Goal: Check status: Check status

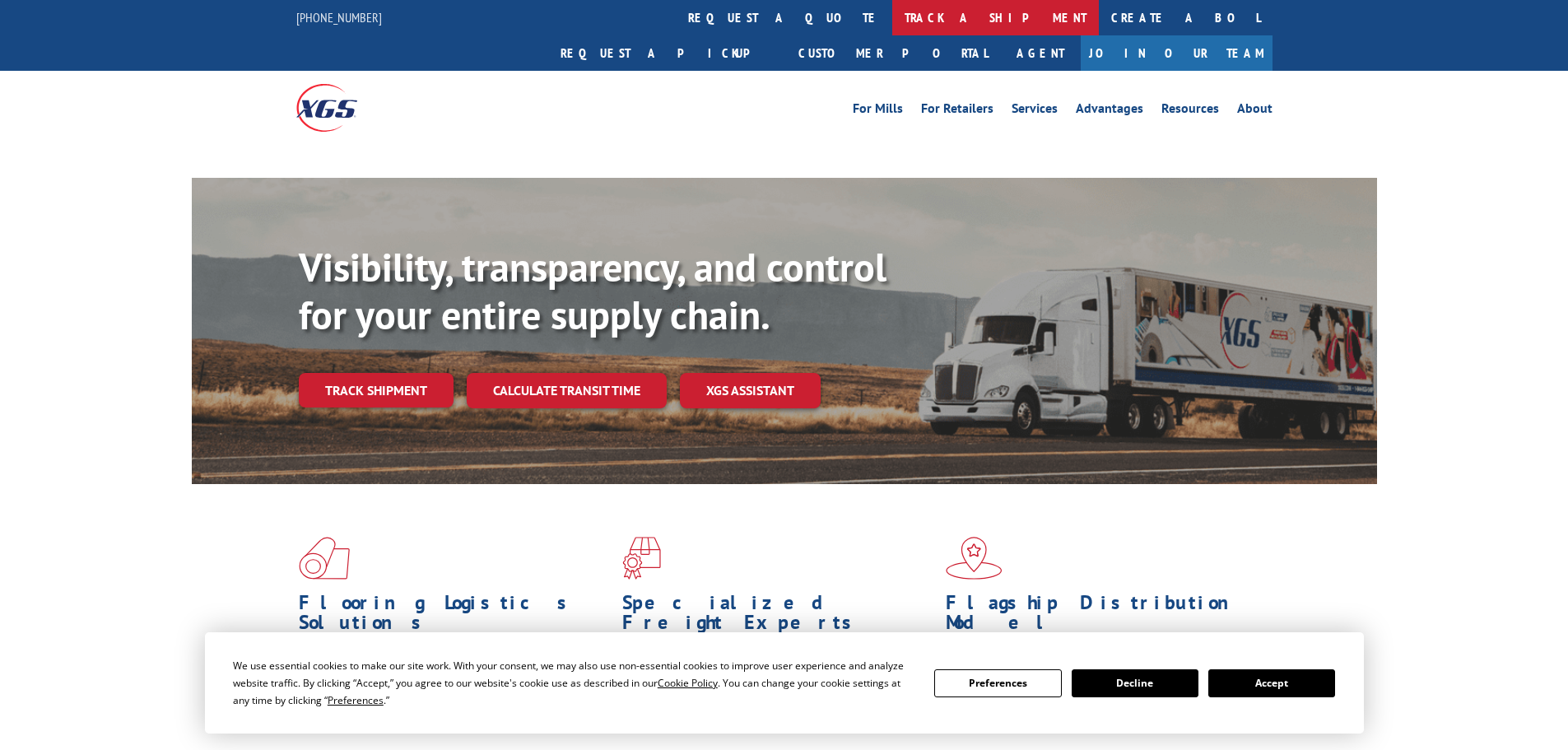
click at [892, 14] on link "track a shipment" at bounding box center [995, 17] width 207 height 36
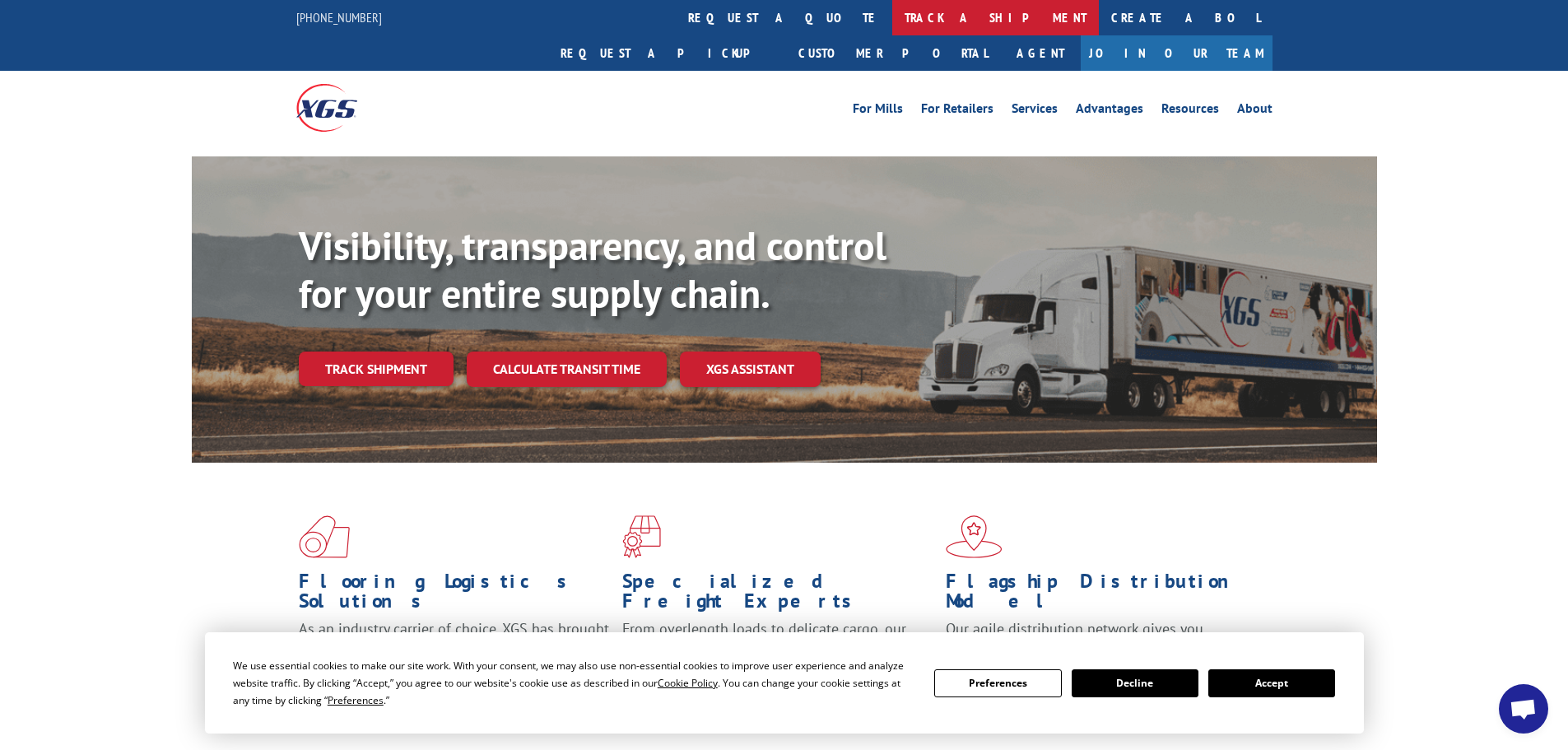
click at [892, 10] on link "track a shipment" at bounding box center [995, 17] width 207 height 36
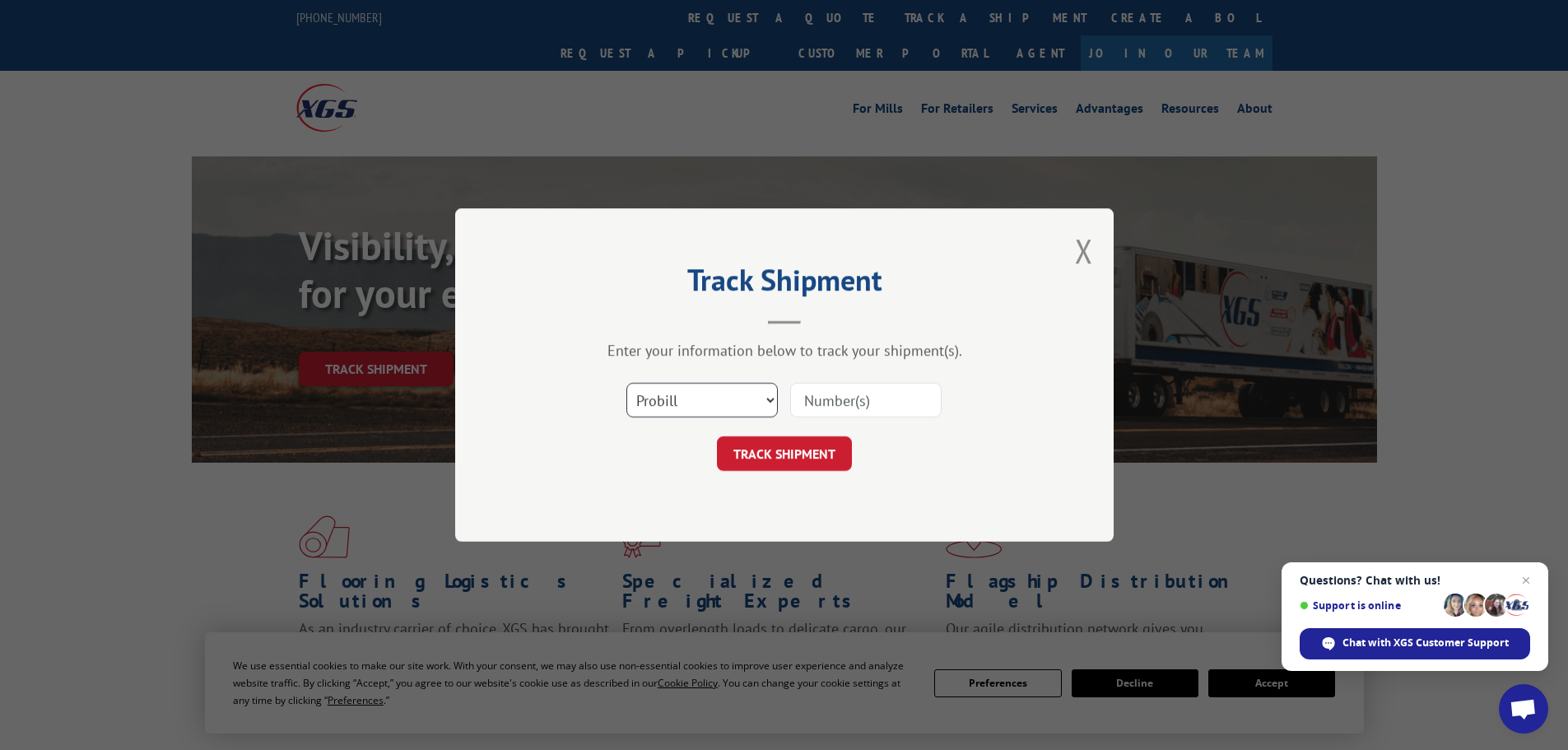
click at [676, 402] on select "Select category... Probill BOL PO" at bounding box center [702, 401] width 151 height 35
select select "po"
click at [627, 383] on select "Select category... Probill BOL PO" at bounding box center [702, 401] width 151 height 35
click at [833, 401] on input at bounding box center [866, 401] width 151 height 35
paste input "13505695"
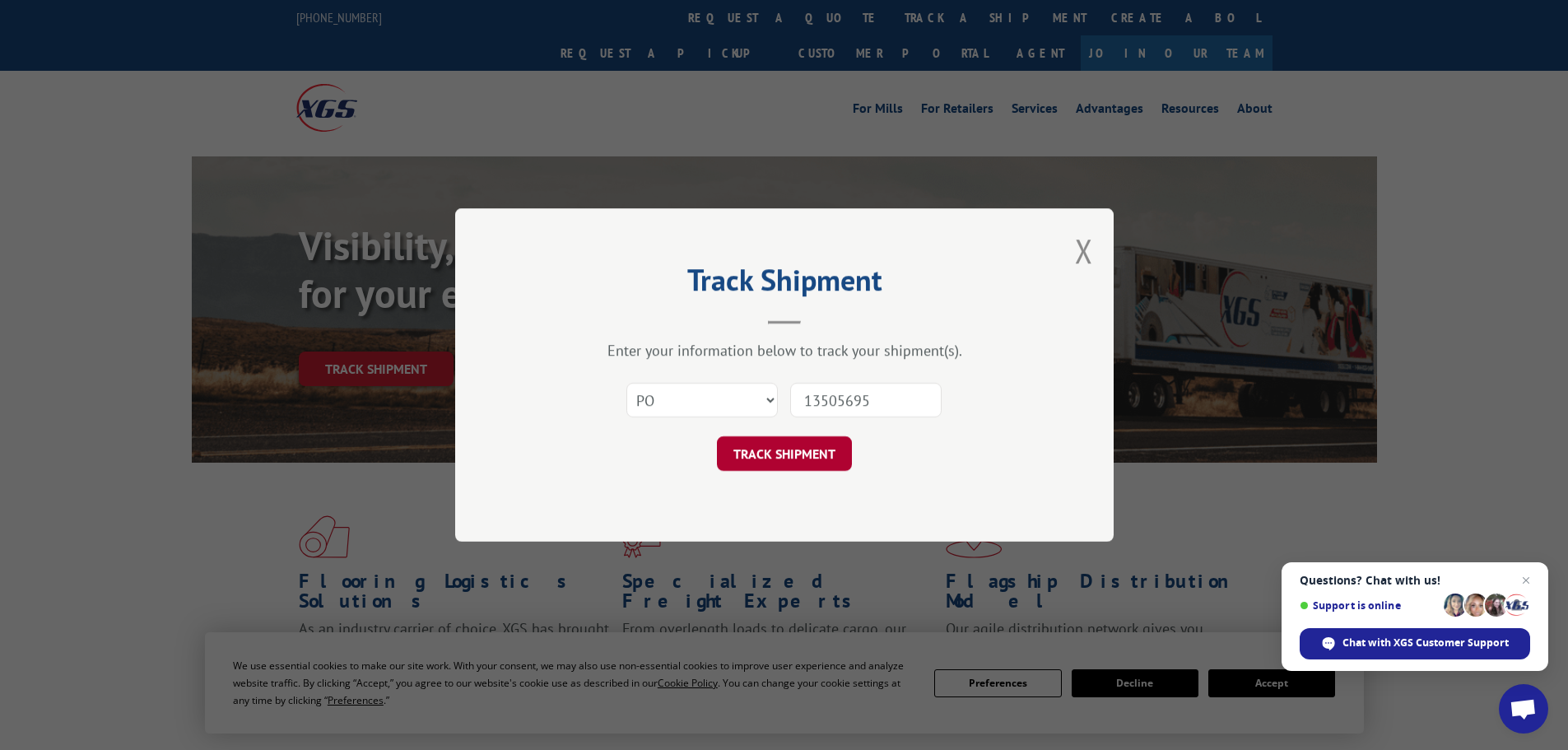
type input "13505695"
click at [773, 452] on button "TRACK SHIPMENT" at bounding box center [784, 454] width 135 height 35
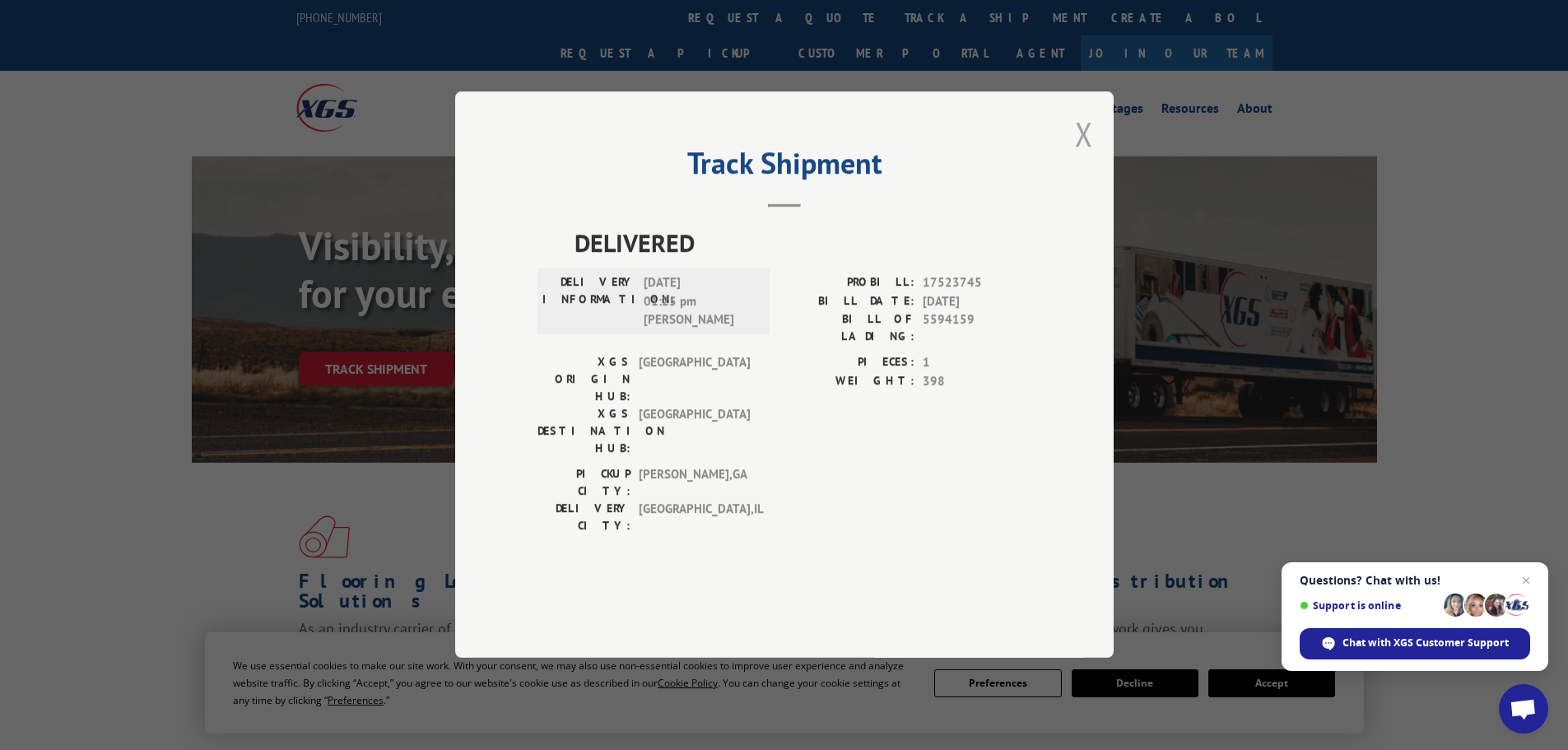
click at [1088, 155] on button "Close modal" at bounding box center [1084, 134] width 18 height 43
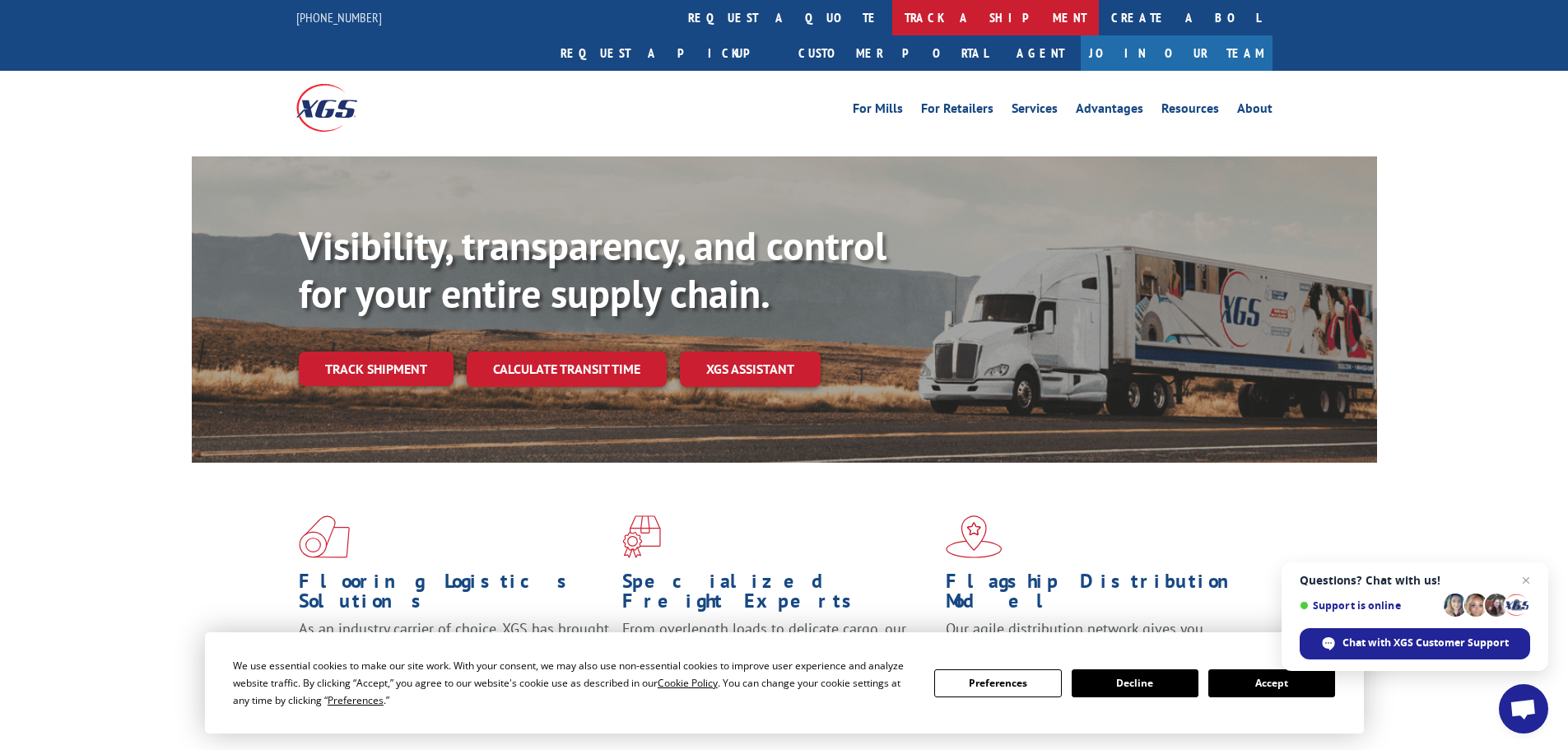
click at [892, 17] on link "track a shipment" at bounding box center [995, 17] width 207 height 36
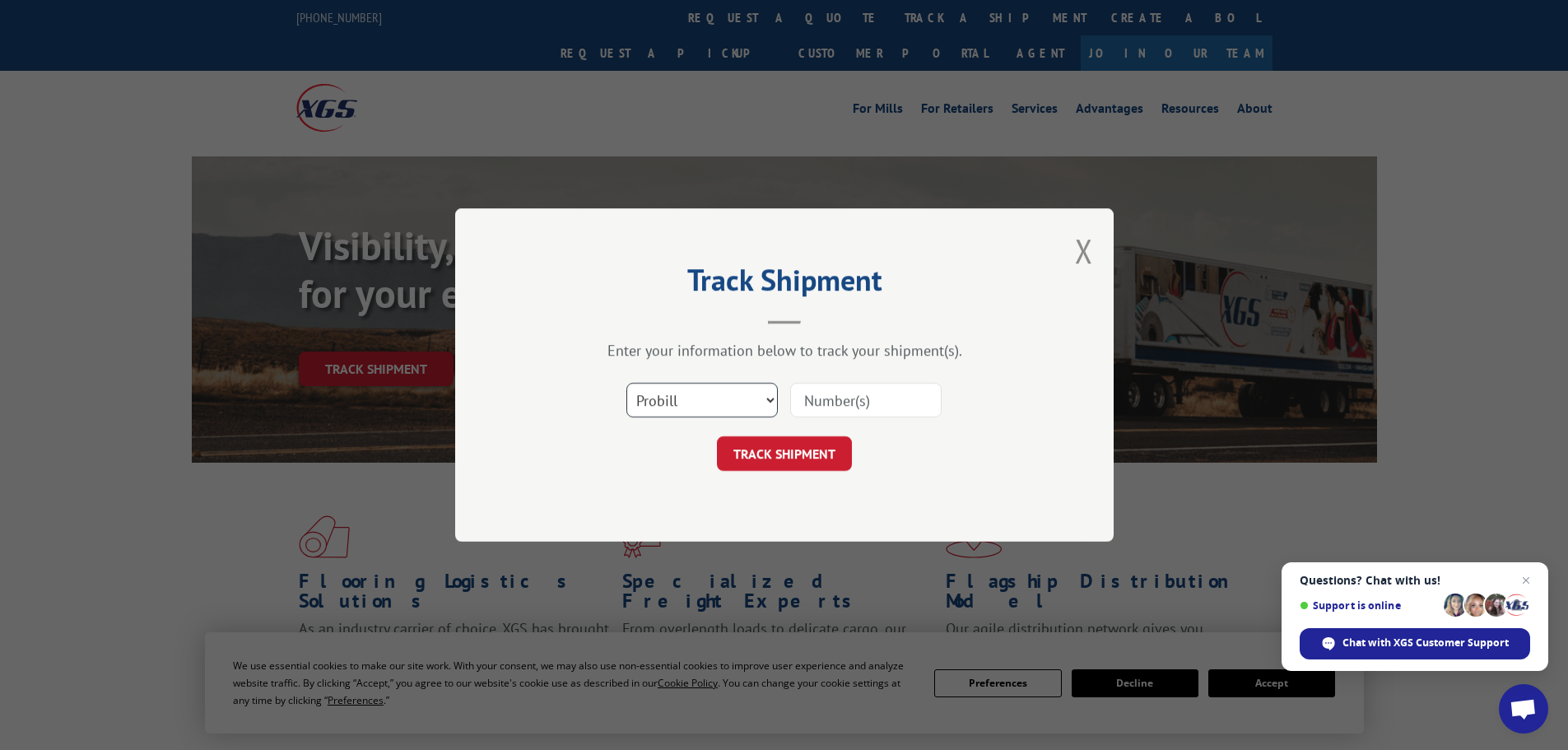
click at [680, 393] on select "Select category... Probill BOL PO" at bounding box center [702, 401] width 151 height 35
select select "po"
click at [627, 383] on select "Select category... Probill BOL PO" at bounding box center [702, 401] width 151 height 35
click at [828, 389] on input at bounding box center [866, 401] width 151 height 35
paste input "13505692"
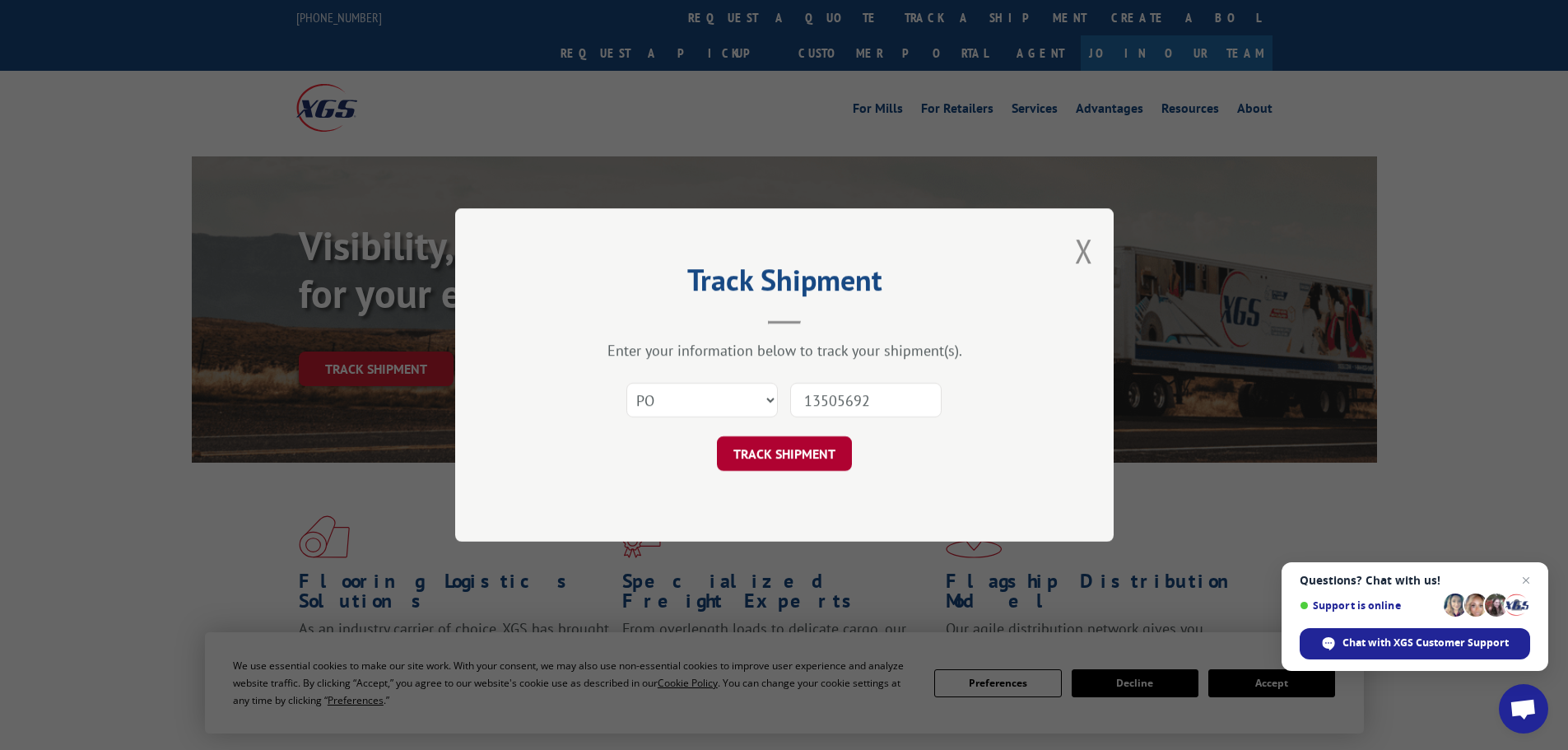
type input "13505692"
click at [807, 447] on button "TRACK SHIPMENT" at bounding box center [784, 454] width 135 height 35
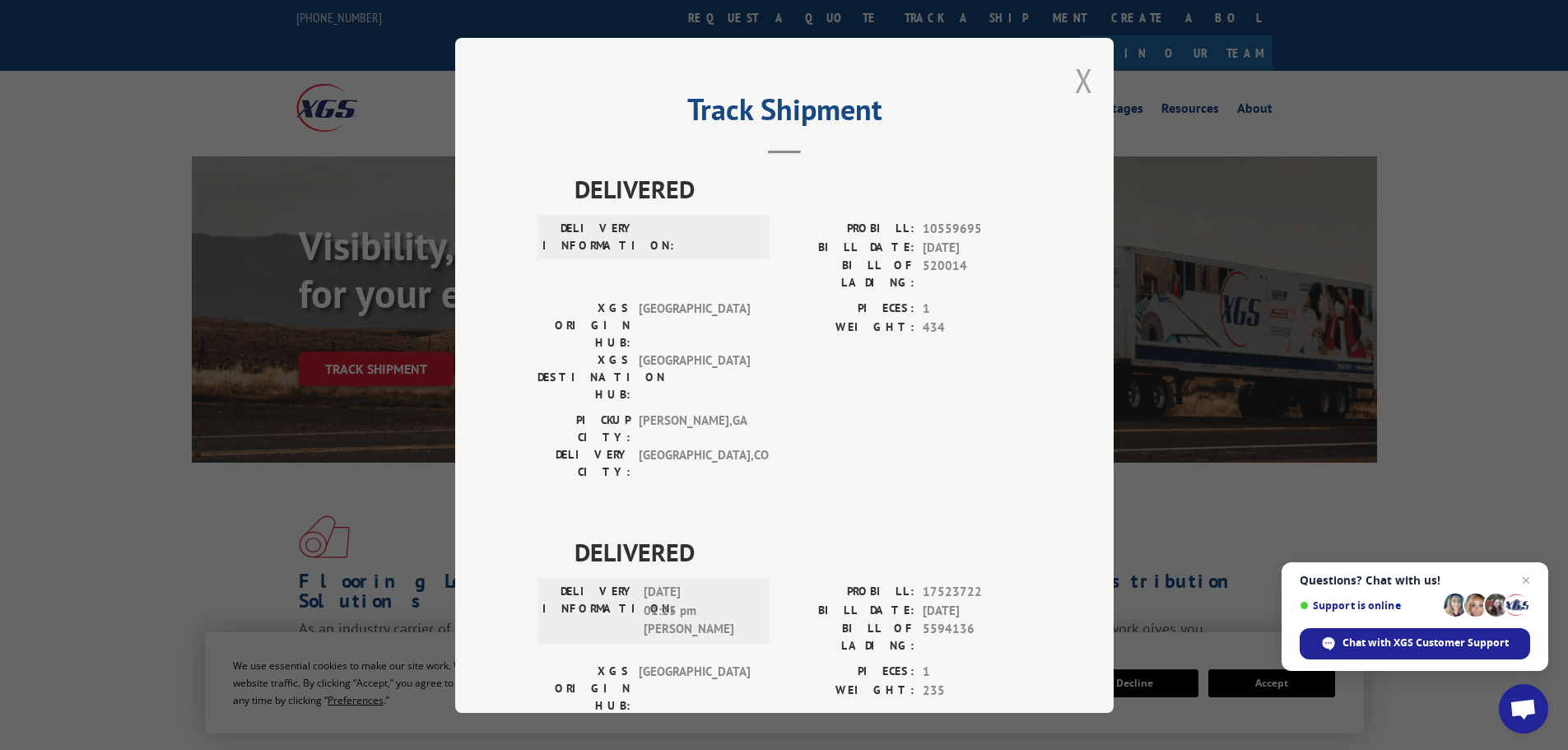
click at [1075, 87] on button "Close modal" at bounding box center [1084, 80] width 18 height 43
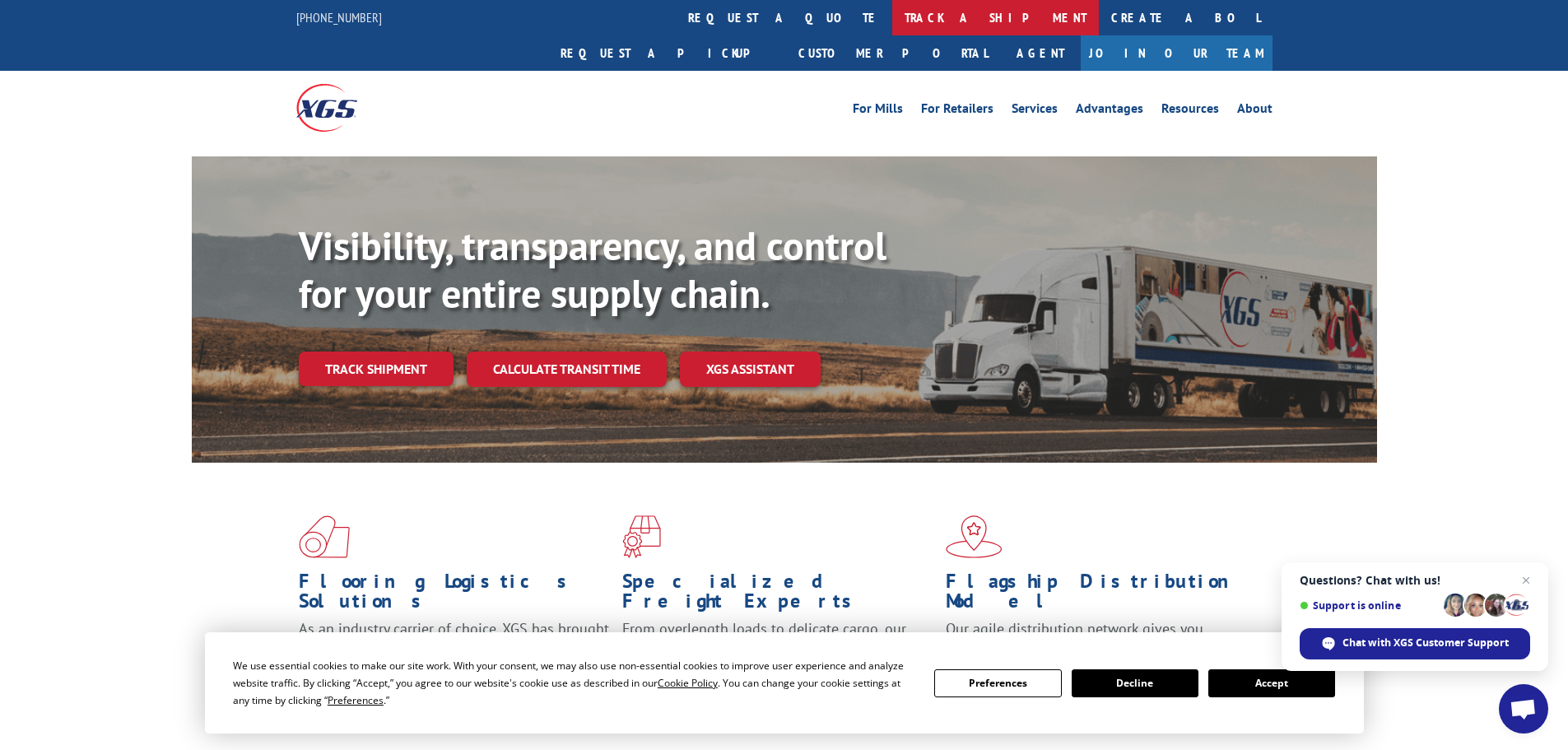
click at [892, 17] on link "track a shipment" at bounding box center [995, 17] width 207 height 36
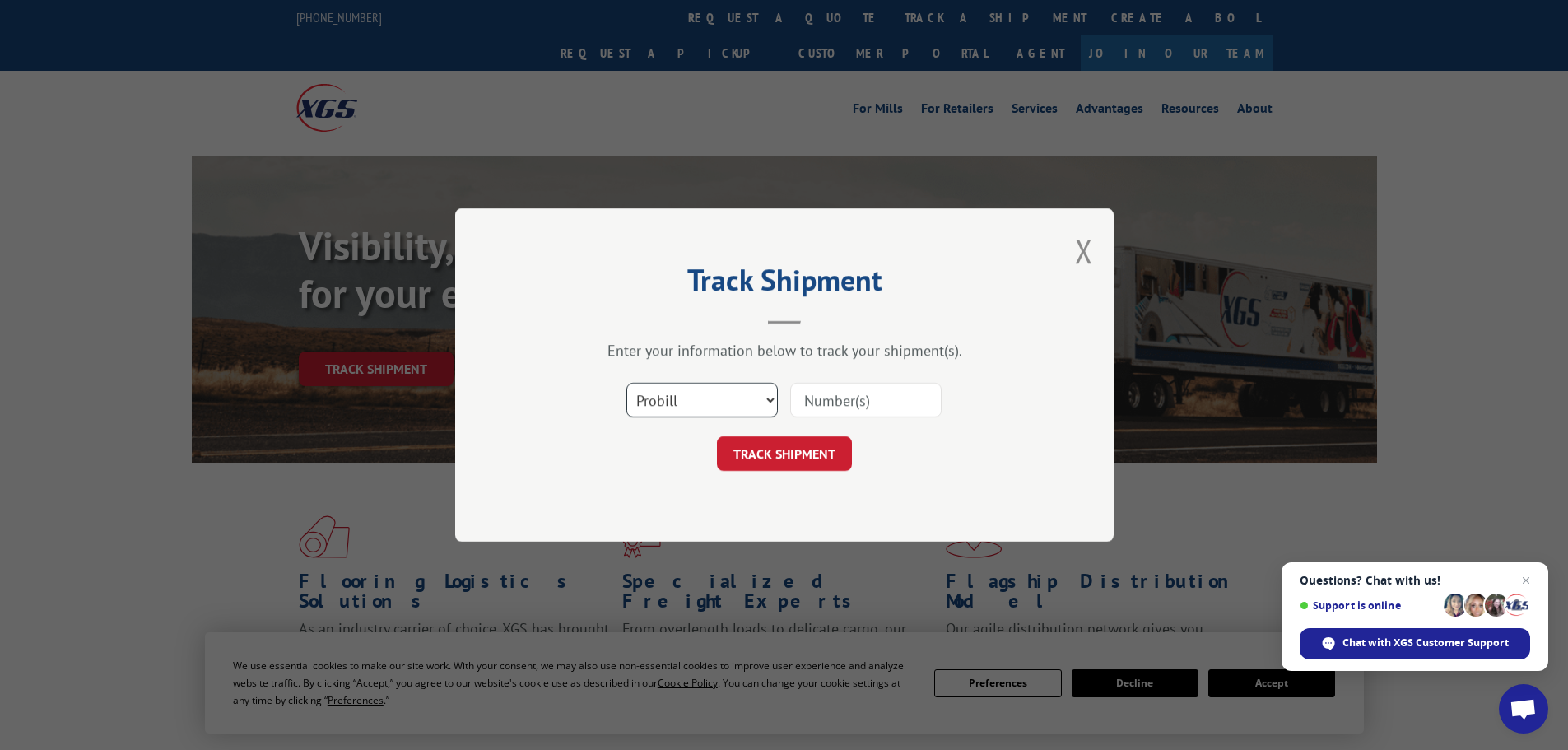
click at [676, 402] on select "Select category... Probill BOL PO" at bounding box center [702, 401] width 151 height 35
select select "po"
click at [627, 383] on select "Select category... Probill BOL PO" at bounding box center [702, 401] width 151 height 35
click at [846, 391] on input at bounding box center [866, 401] width 151 height 35
paste input "13505766"
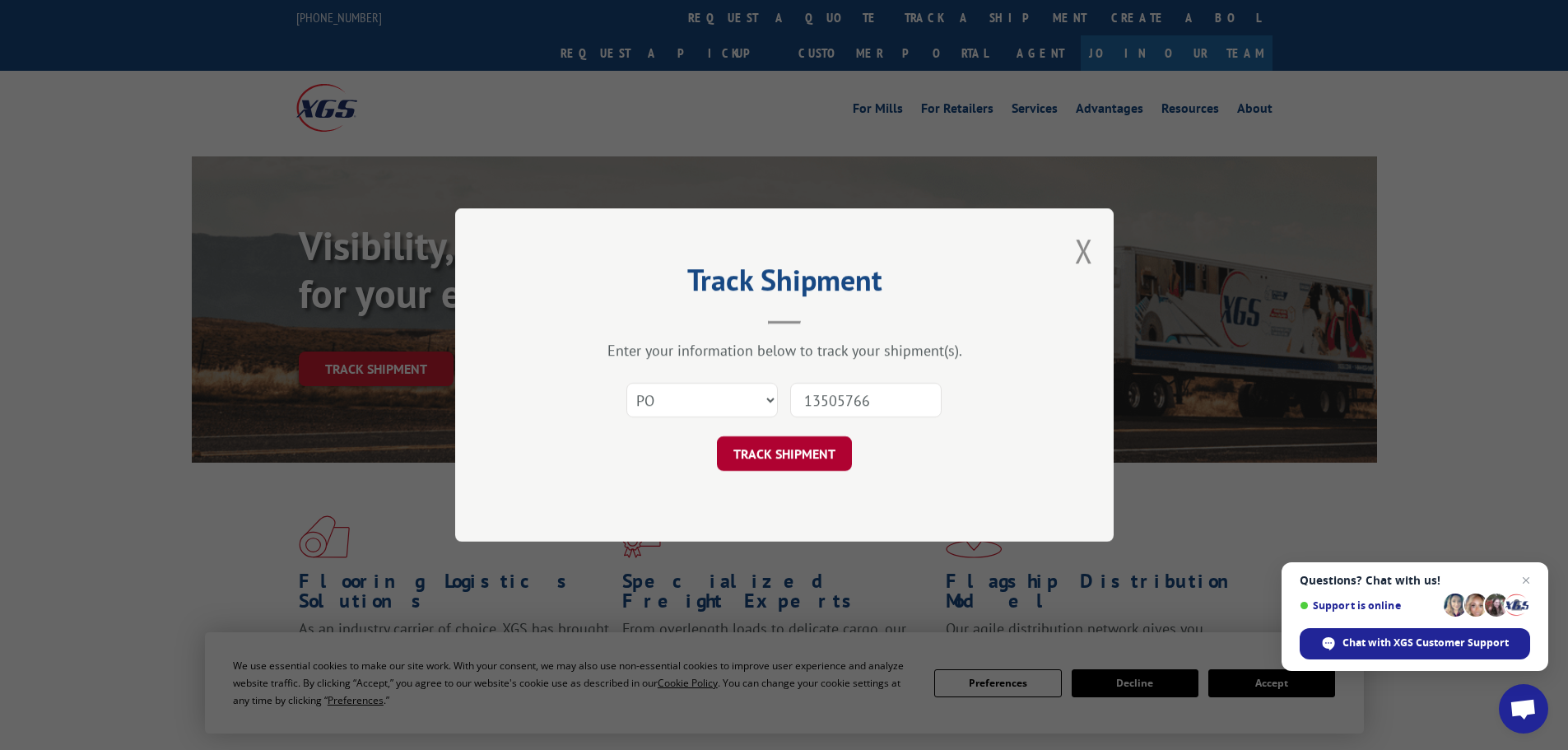
type input "13505766"
click at [775, 456] on button "TRACK SHIPMENT" at bounding box center [784, 454] width 135 height 35
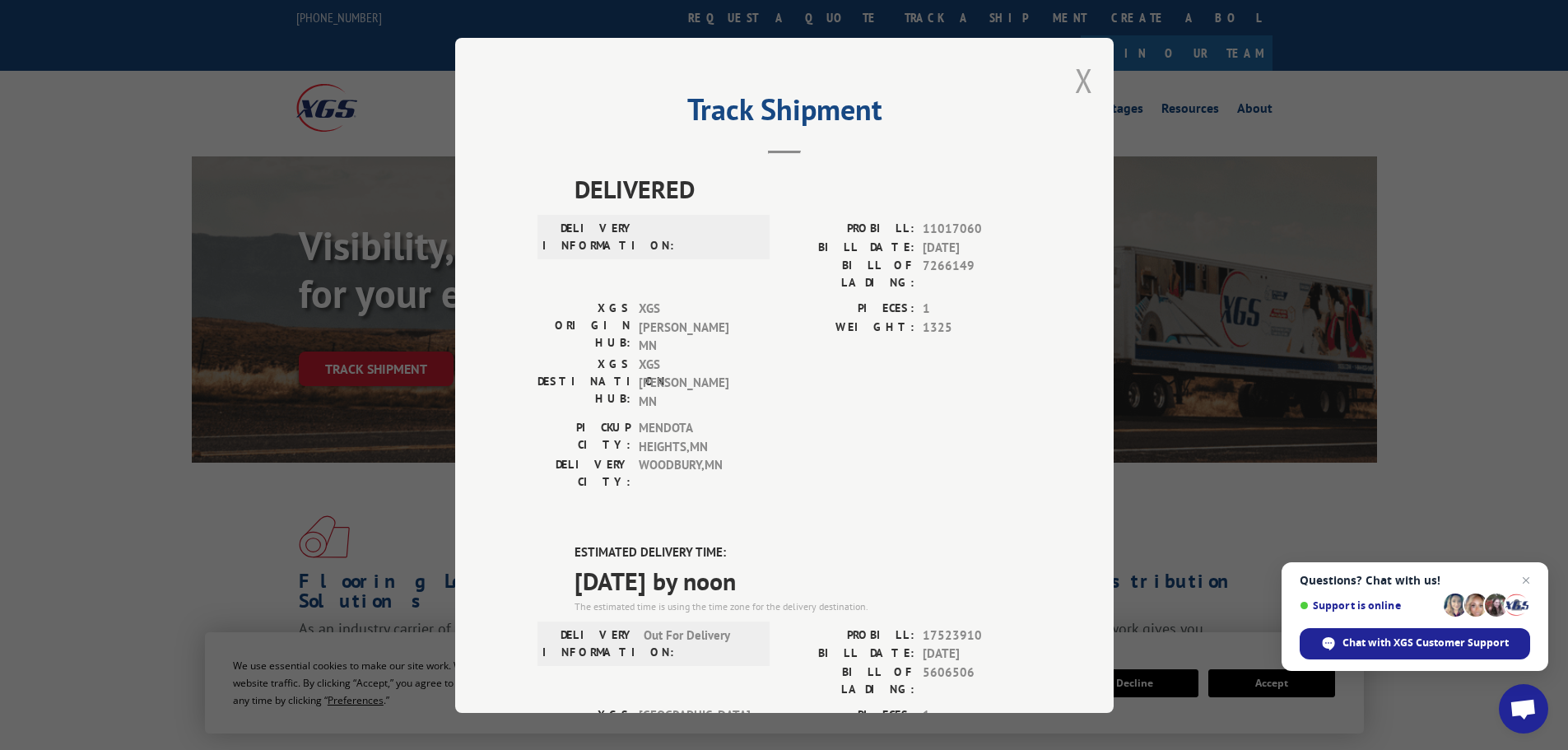
click at [1076, 82] on button "Close modal" at bounding box center [1084, 80] width 18 height 43
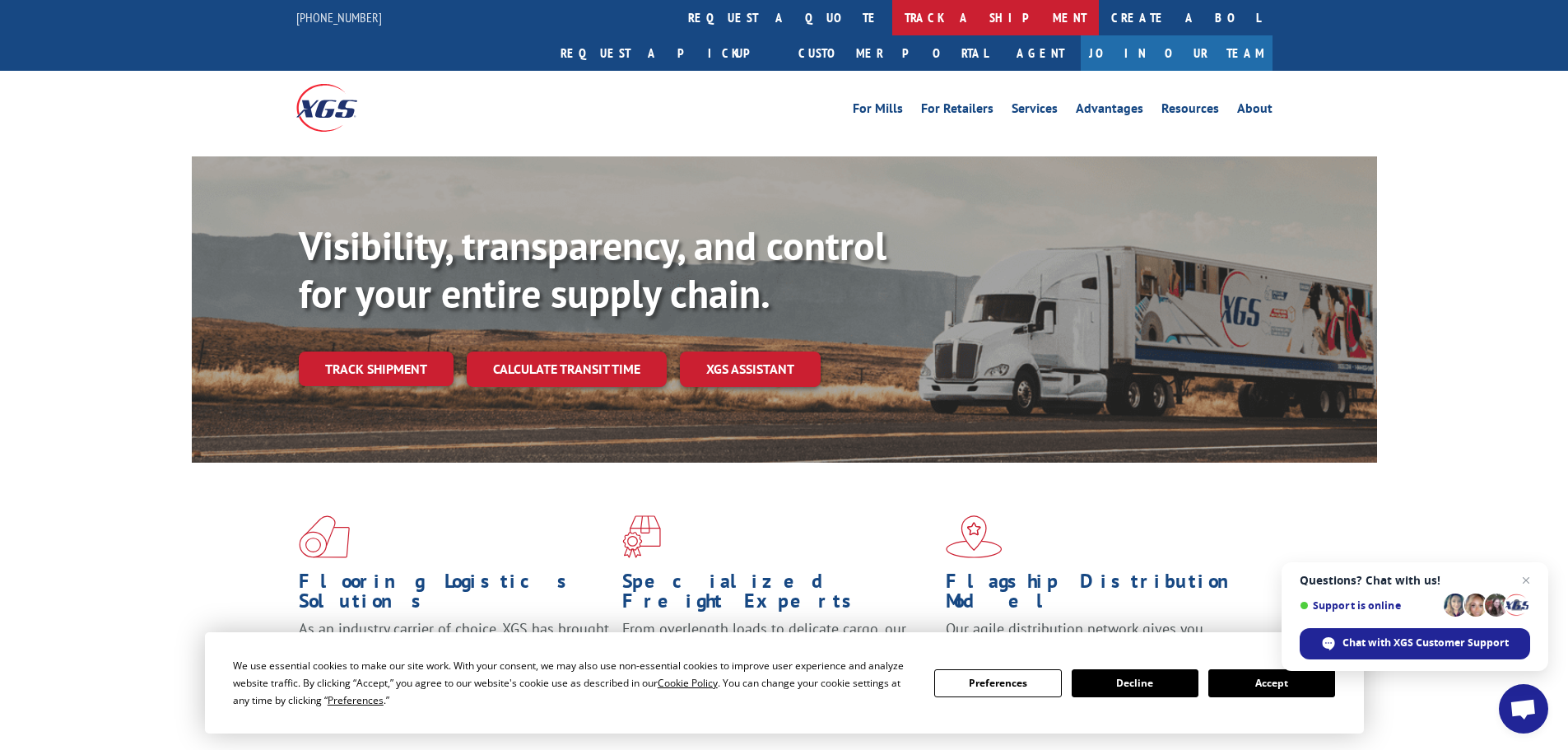
click at [892, 15] on link "track a shipment" at bounding box center [995, 17] width 207 height 36
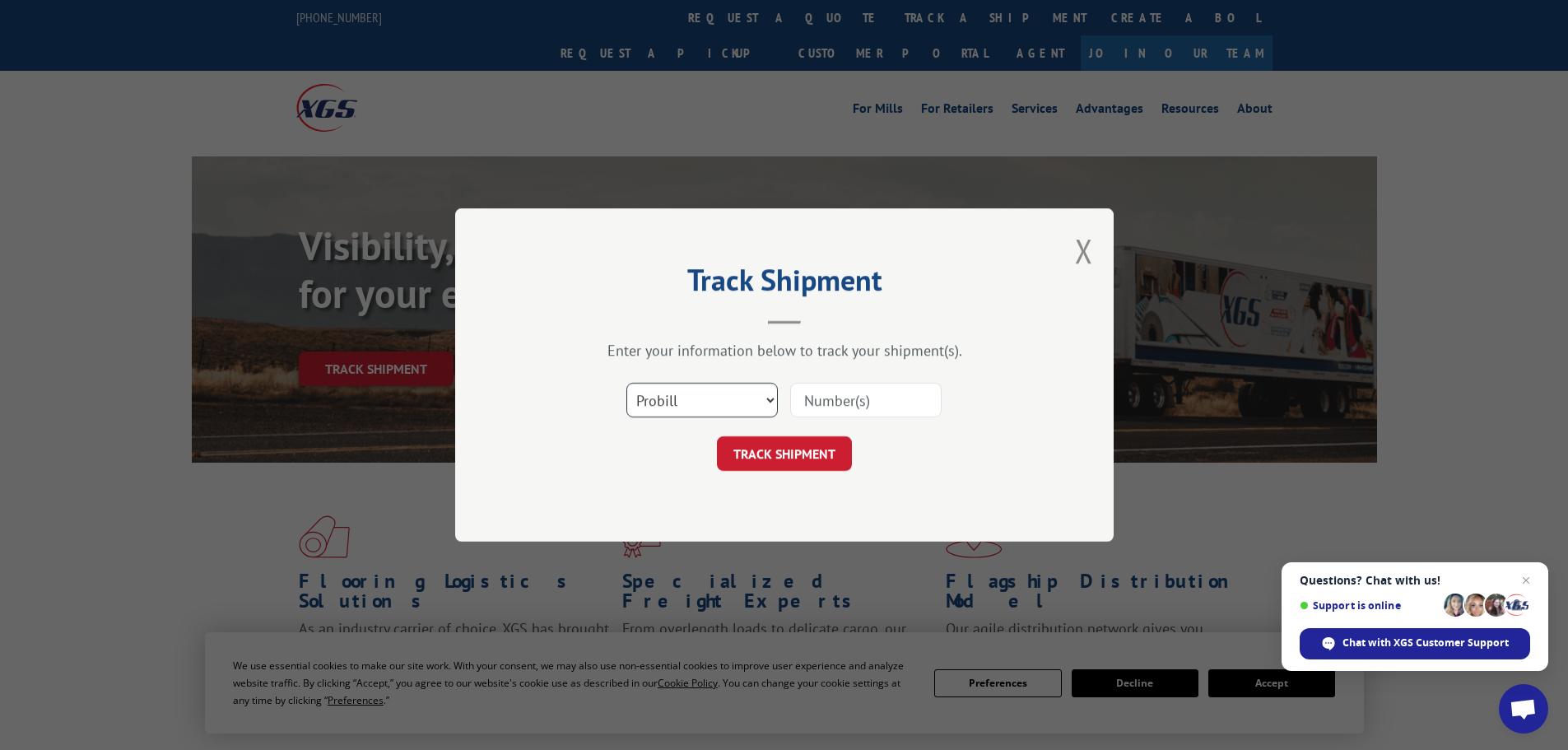
click at [676, 402] on select "Select category... Probill BOL PO" at bounding box center [702, 401] width 151 height 35
select select "po"
click at [627, 383] on select "Select category... Probill BOL PO" at bounding box center [702, 401] width 151 height 35
click at [816, 398] on input at bounding box center [866, 401] width 151 height 35
paste input "13505735"
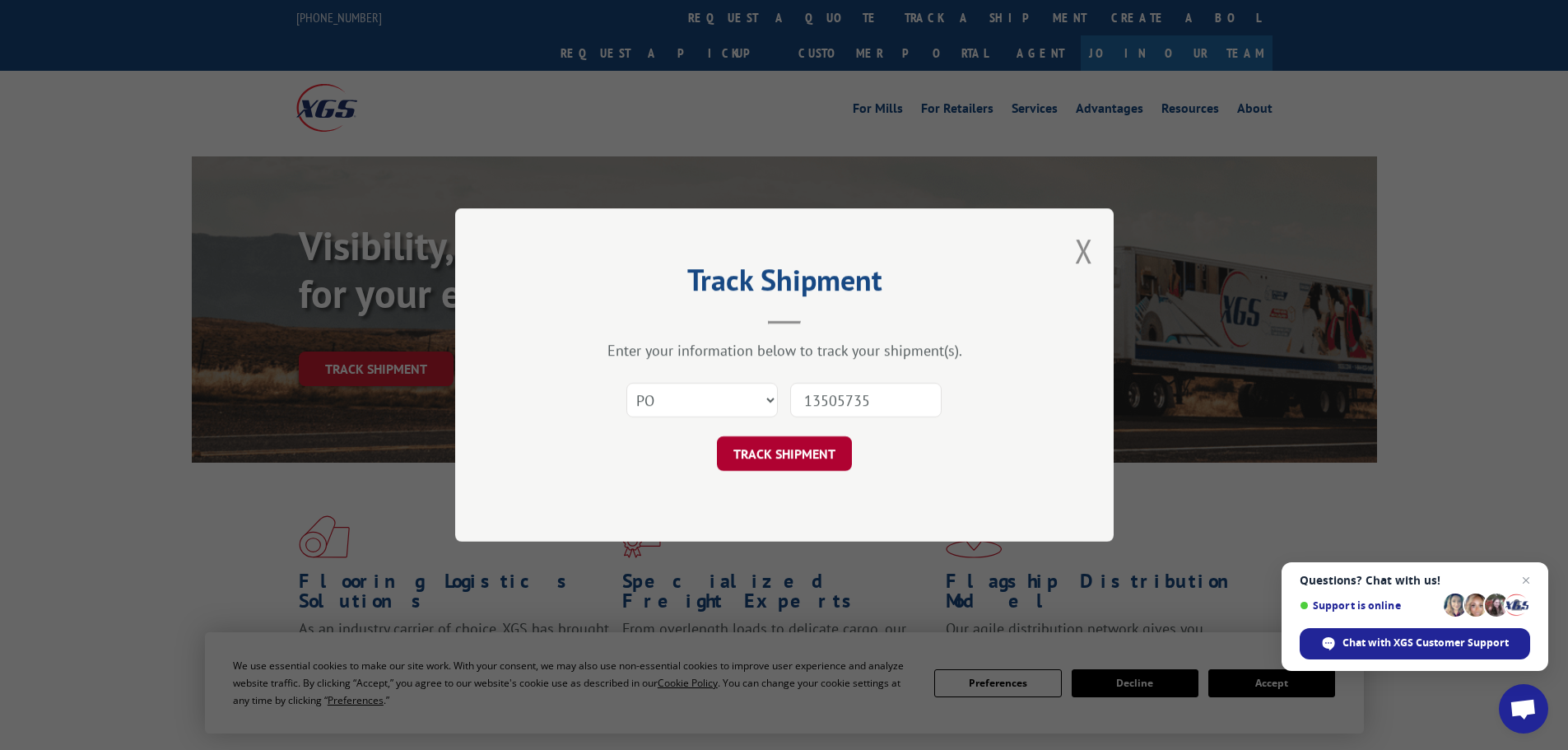
type input "13505735"
click at [804, 458] on button "TRACK SHIPMENT" at bounding box center [784, 454] width 135 height 35
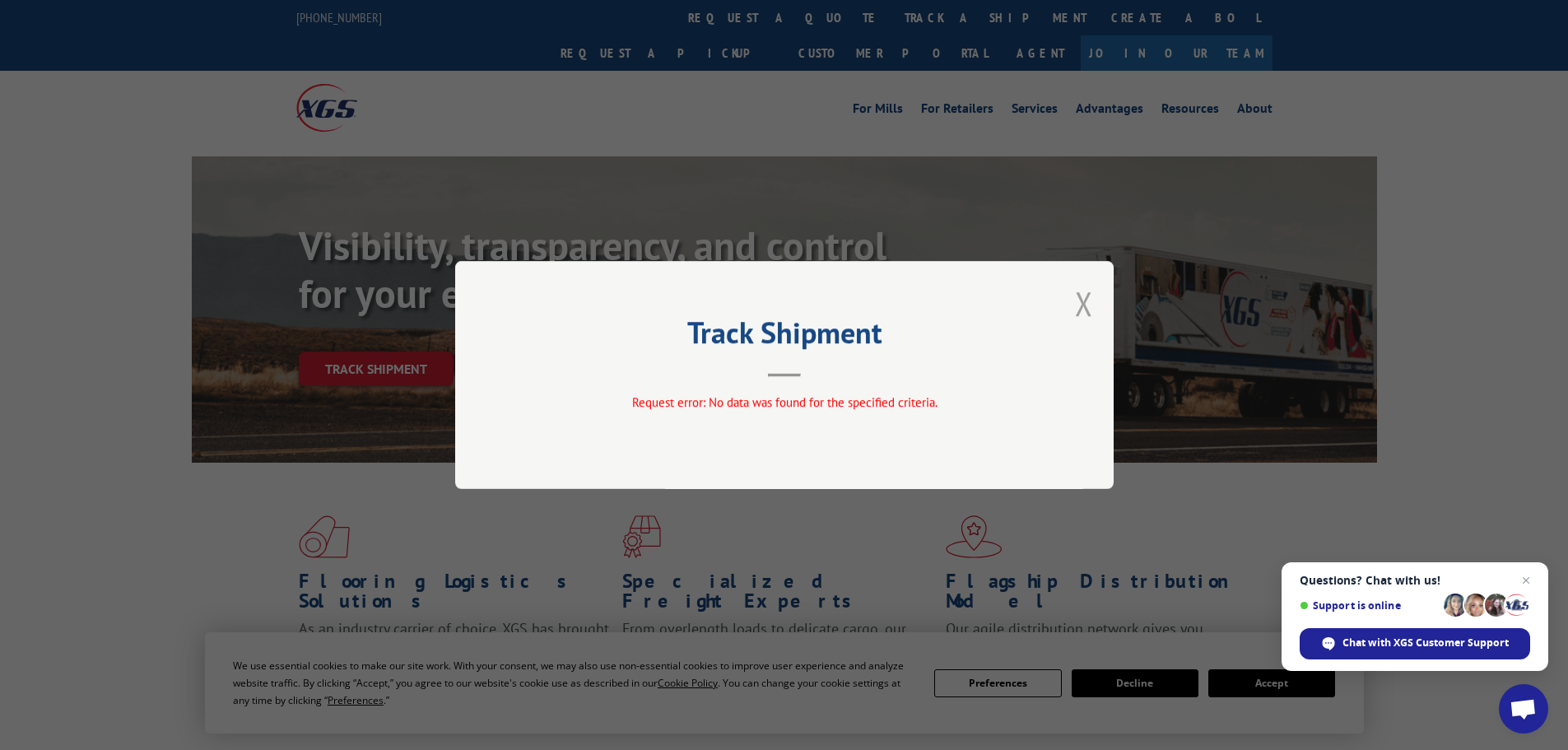
click at [1082, 304] on button "Close modal" at bounding box center [1084, 303] width 18 height 43
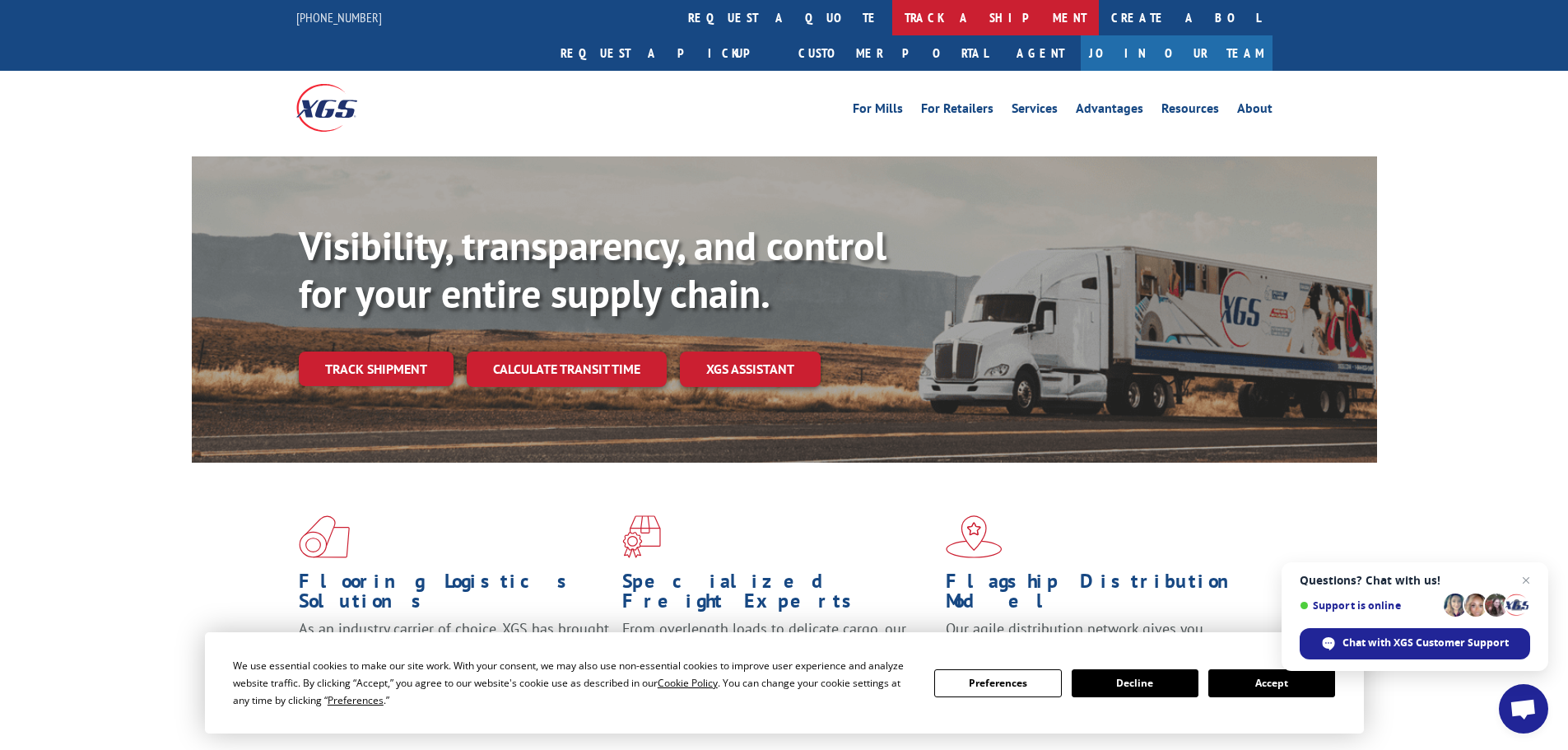
click at [892, 18] on link "track a shipment" at bounding box center [995, 17] width 207 height 36
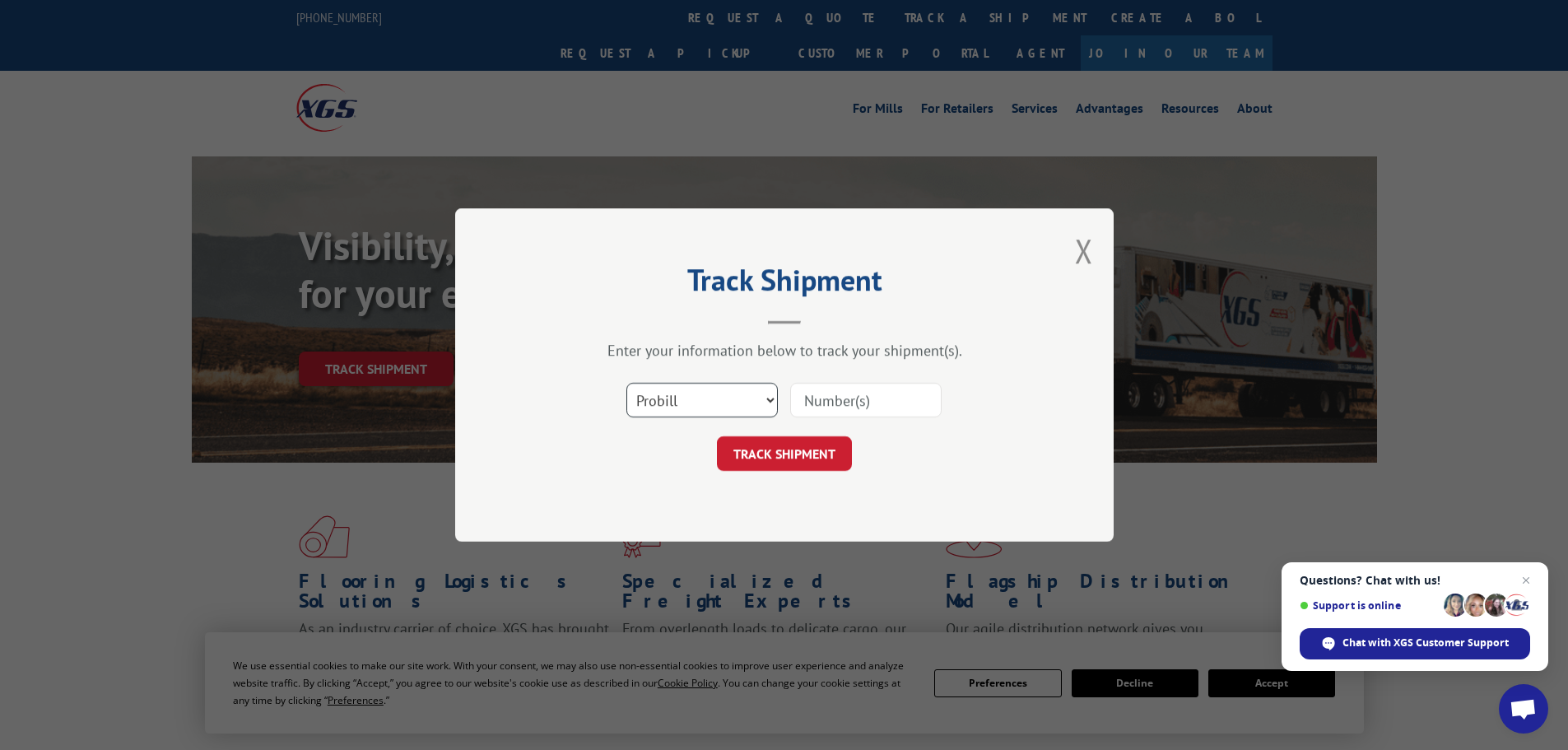
click at [681, 391] on select "Select category... Probill BOL PO" at bounding box center [702, 401] width 151 height 35
select select "bol"
click at [627, 383] on select "Select category... Probill BOL PO" at bounding box center [702, 401] width 151 height 35
click at [847, 395] on input at bounding box center [866, 401] width 151 height 35
paste input "473539"
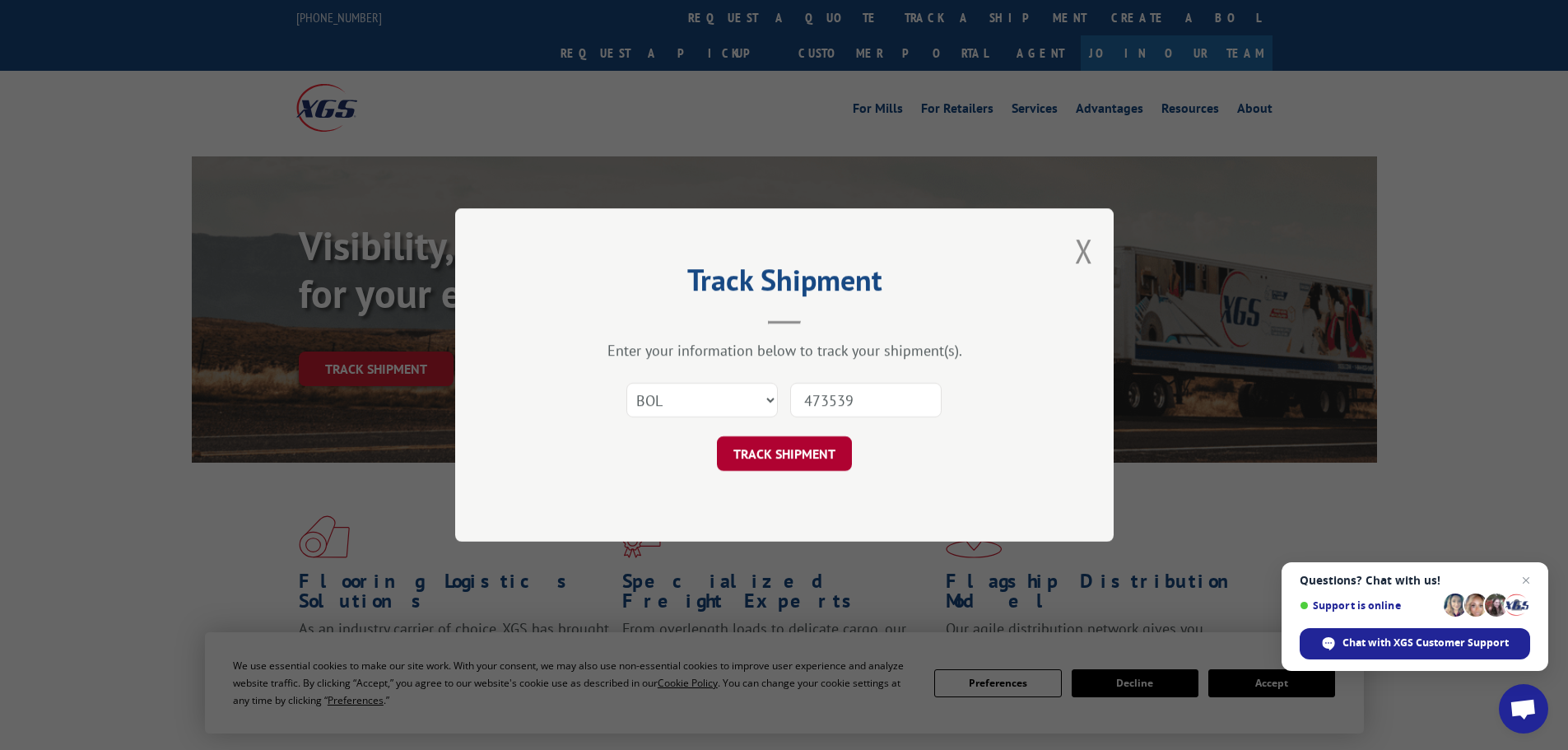
type input "473539"
click at [787, 461] on button "TRACK SHIPMENT" at bounding box center [784, 454] width 135 height 35
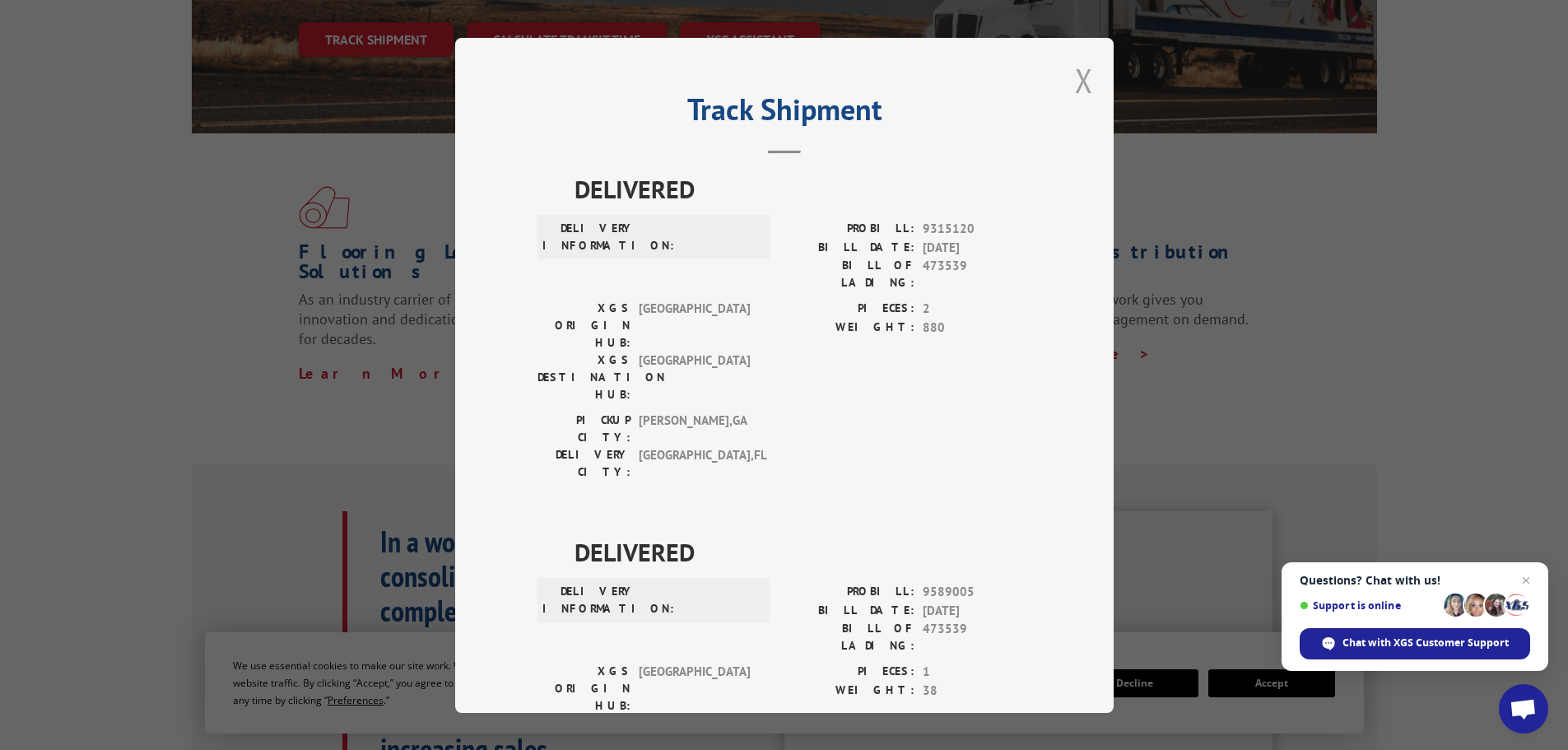
click at [1076, 77] on button "Close modal" at bounding box center [1084, 80] width 18 height 43
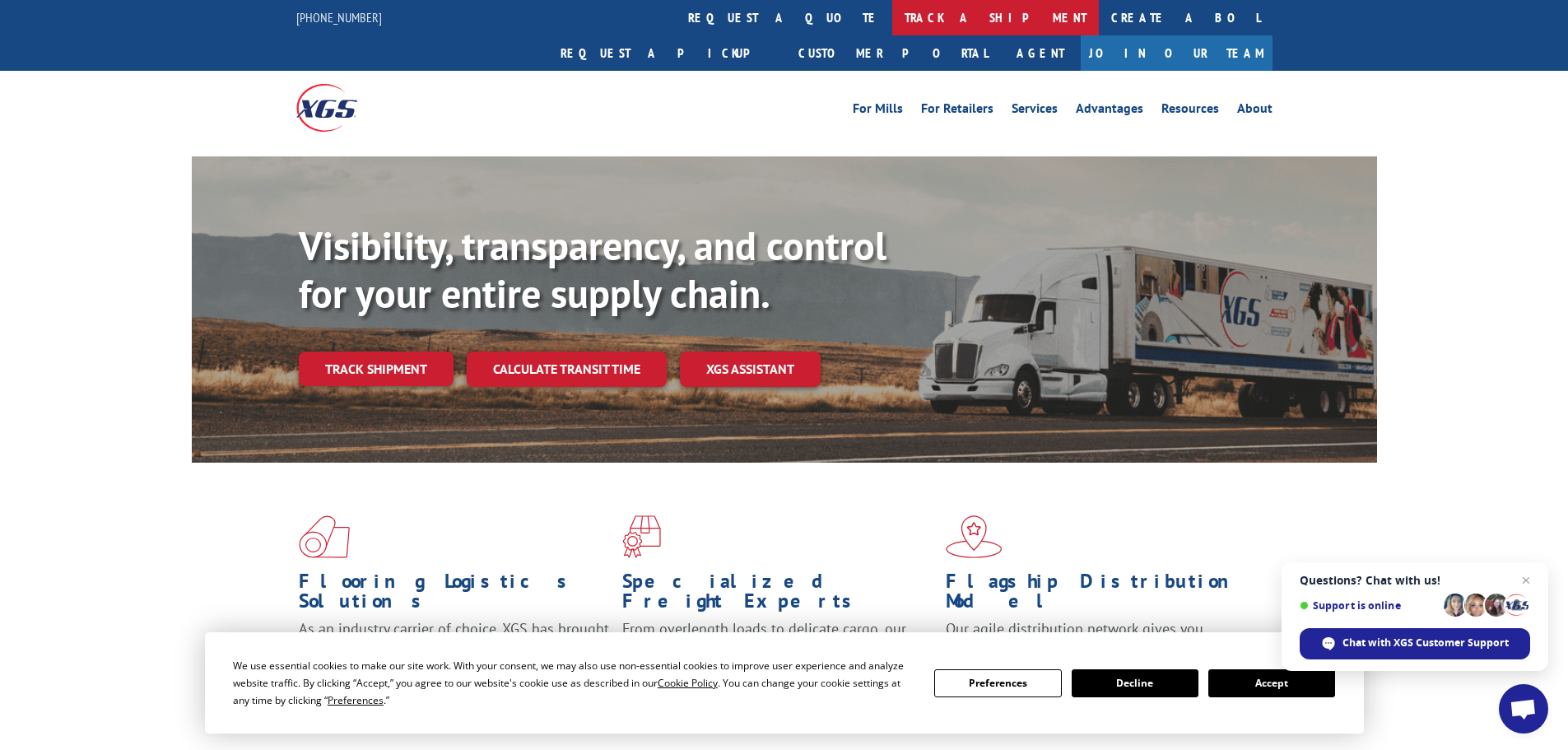
click at [892, 15] on link "track a shipment" at bounding box center [995, 17] width 207 height 36
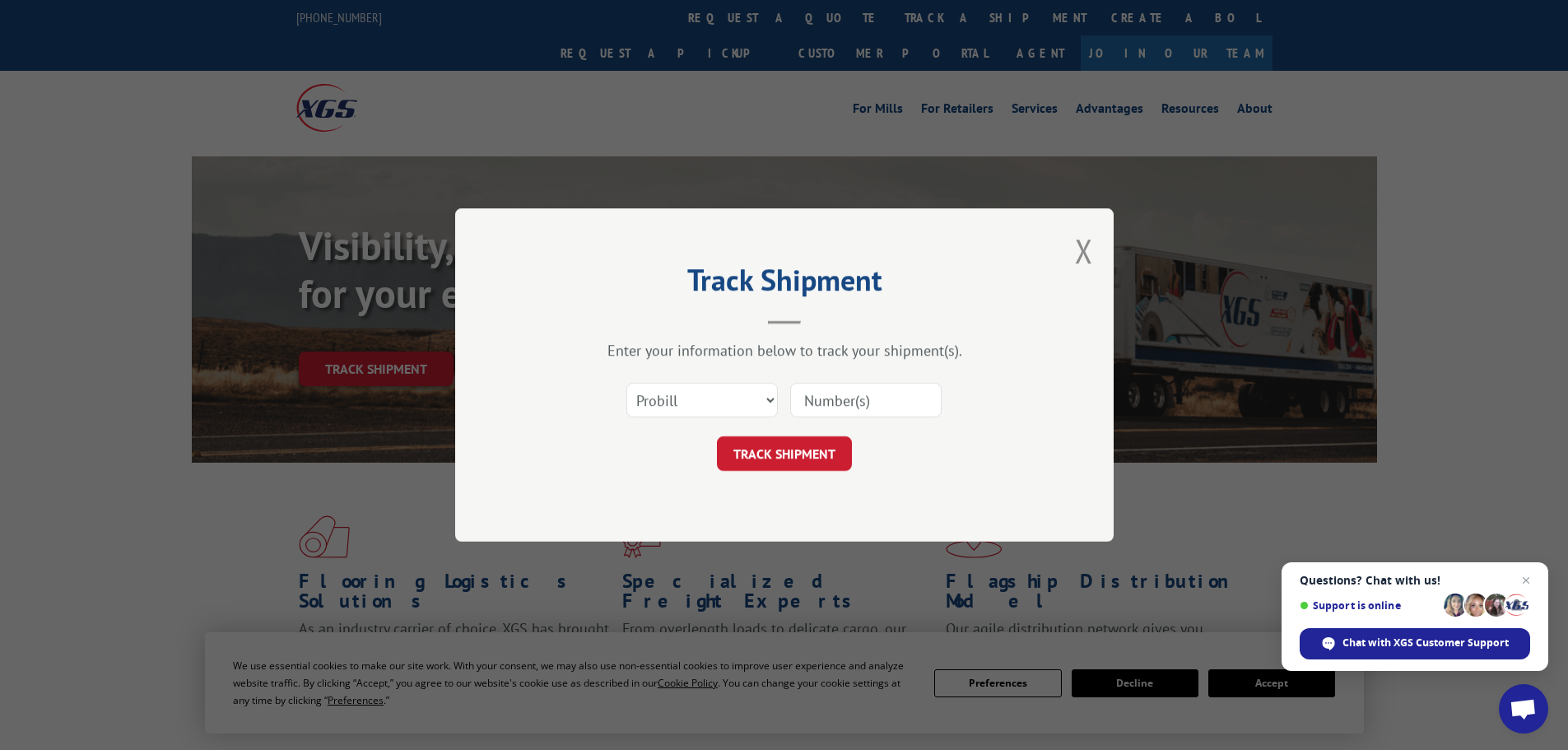
click at [853, 402] on input at bounding box center [866, 401] width 151 height 35
paste input "077298251001"
type input "077298251001"
click at [789, 446] on button "TRACK SHIPMENT" at bounding box center [784, 454] width 135 height 35
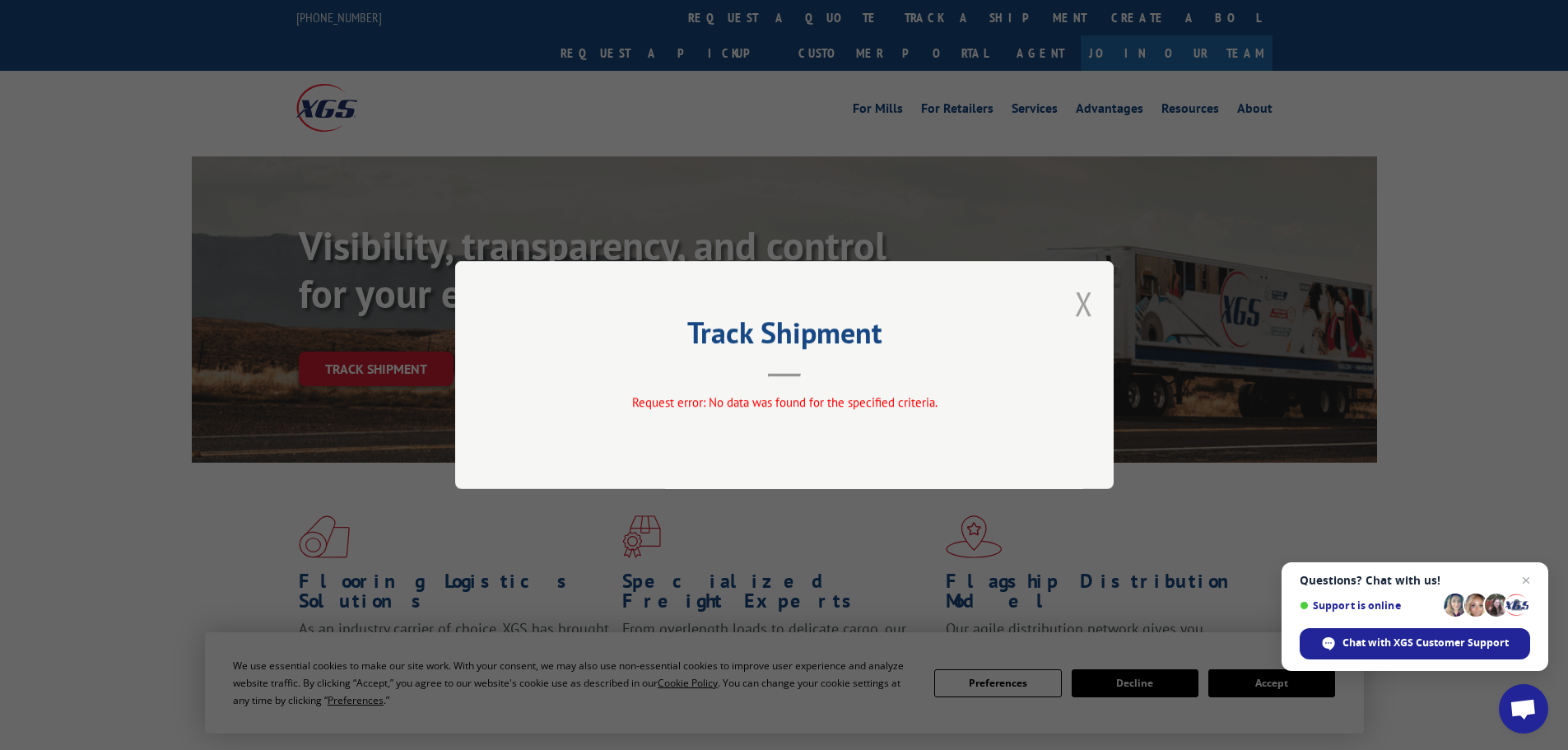
click at [1084, 306] on button "Close modal" at bounding box center [1084, 303] width 18 height 43
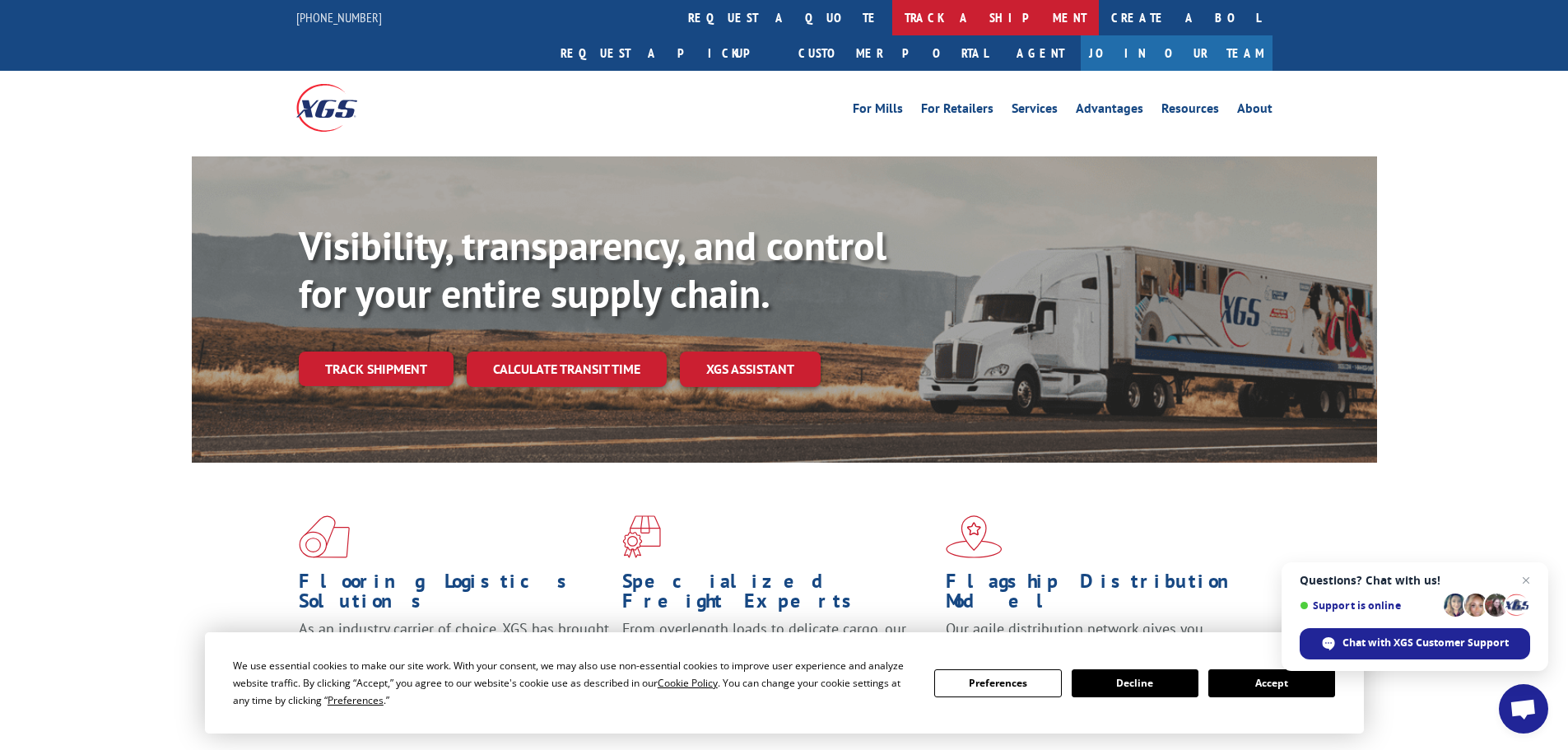
click at [892, 15] on link "track a shipment" at bounding box center [995, 17] width 207 height 36
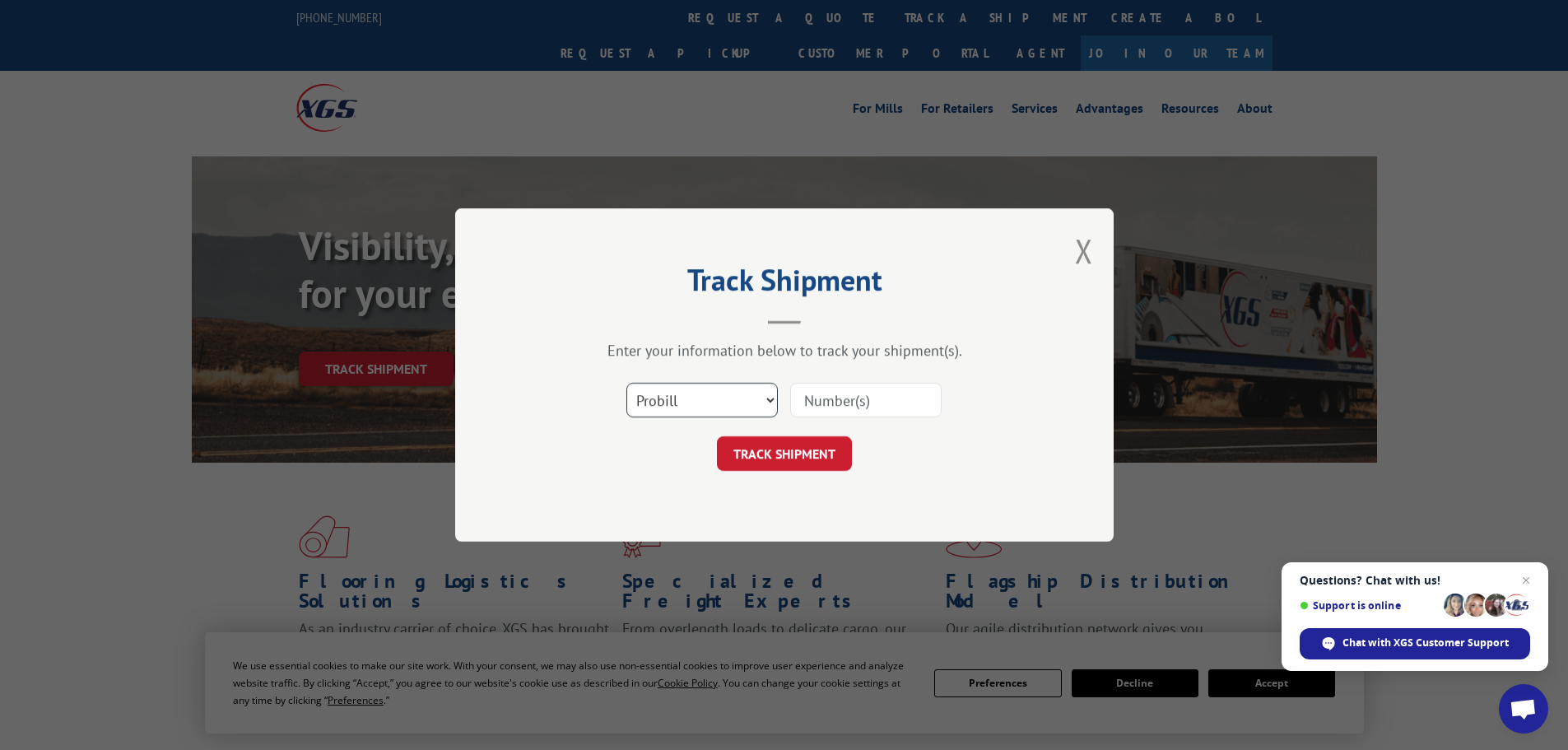
click at [653, 406] on select "Select category... Probill BOL PO" at bounding box center [702, 401] width 151 height 35
select select "po"
click at [627, 383] on select "Select category... Probill BOL PO" at bounding box center [702, 401] width 151 height 35
click at [817, 394] on input at bounding box center [866, 401] width 151 height 35
paste input "13505782"
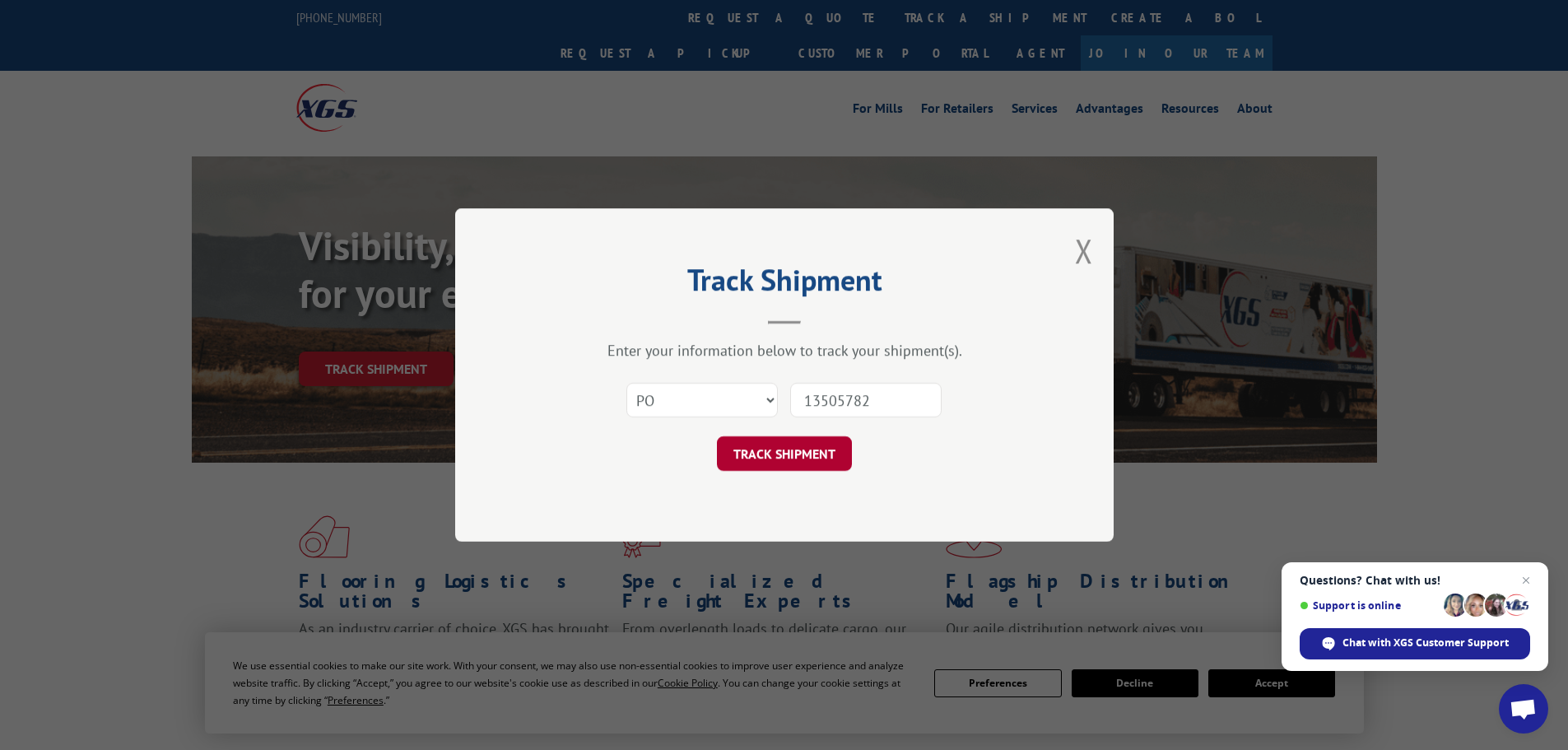
type input "13505782"
click at [808, 450] on button "TRACK SHIPMENT" at bounding box center [784, 454] width 135 height 35
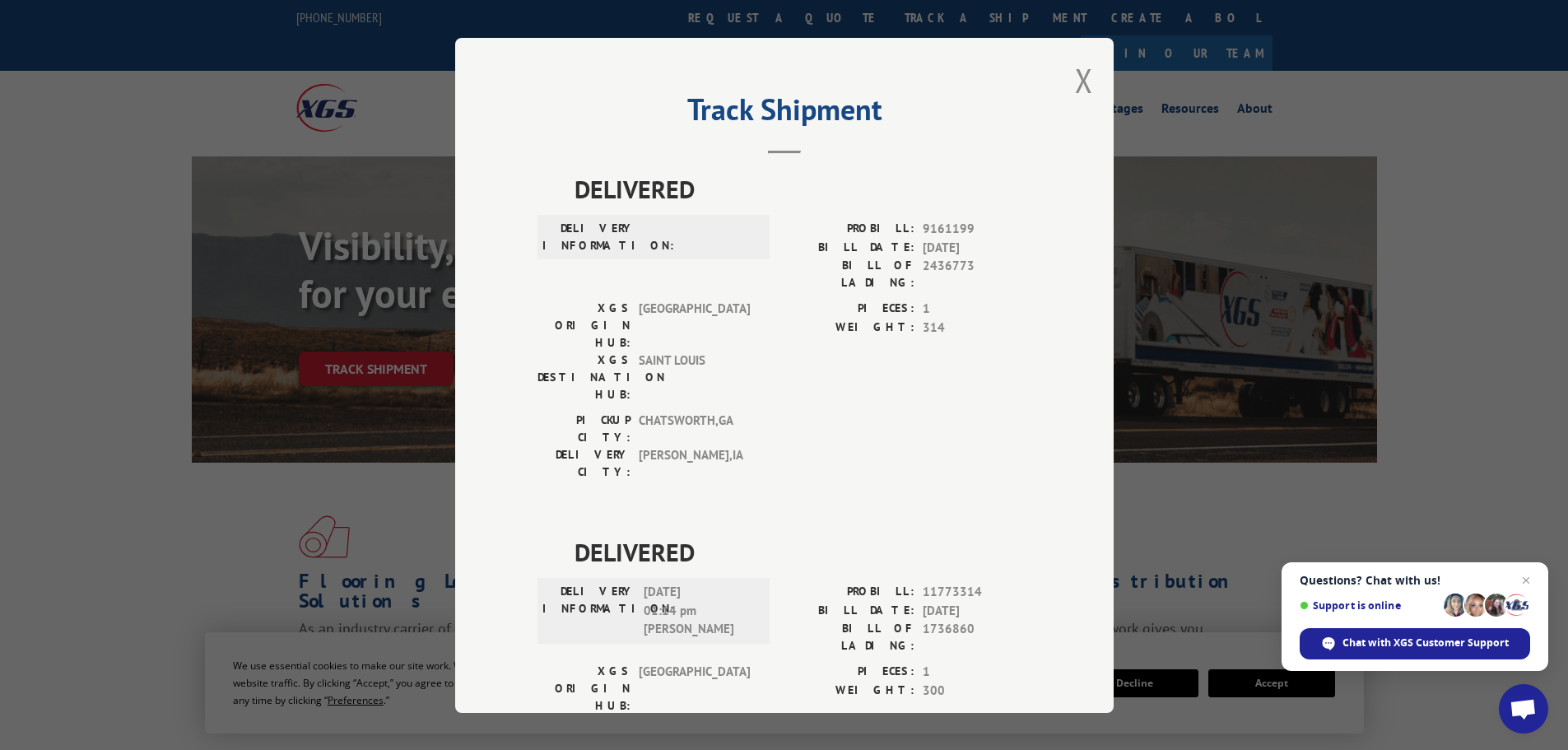
scroll to position [329, 0]
